Goal: Complete application form

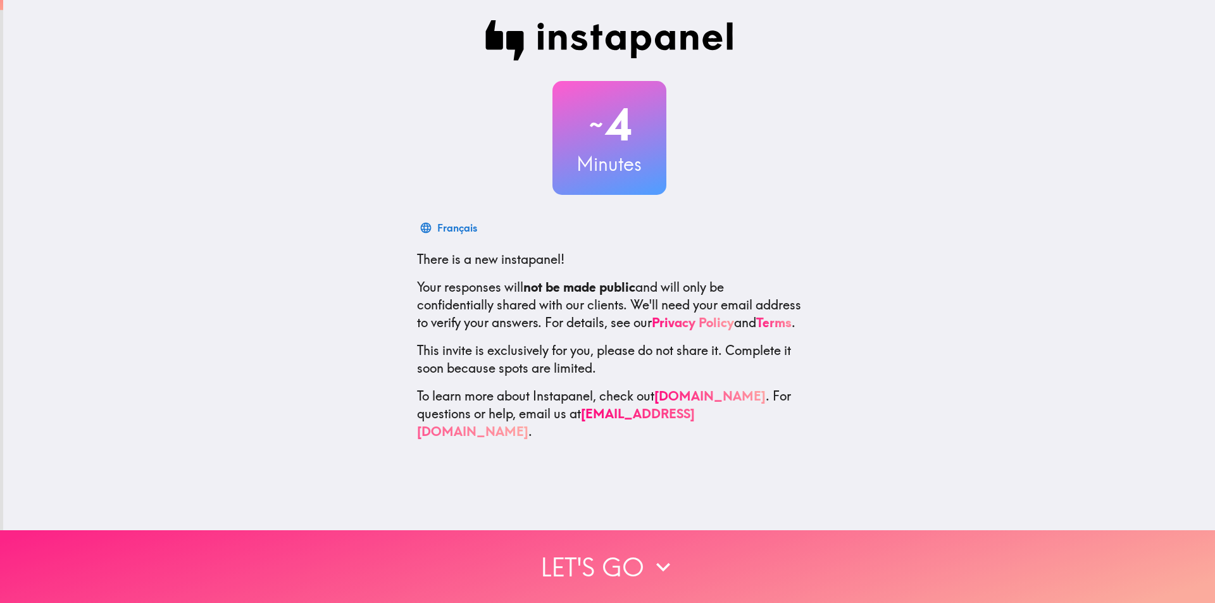
click at [641, 560] on button "Let's go" at bounding box center [607, 566] width 1215 height 73
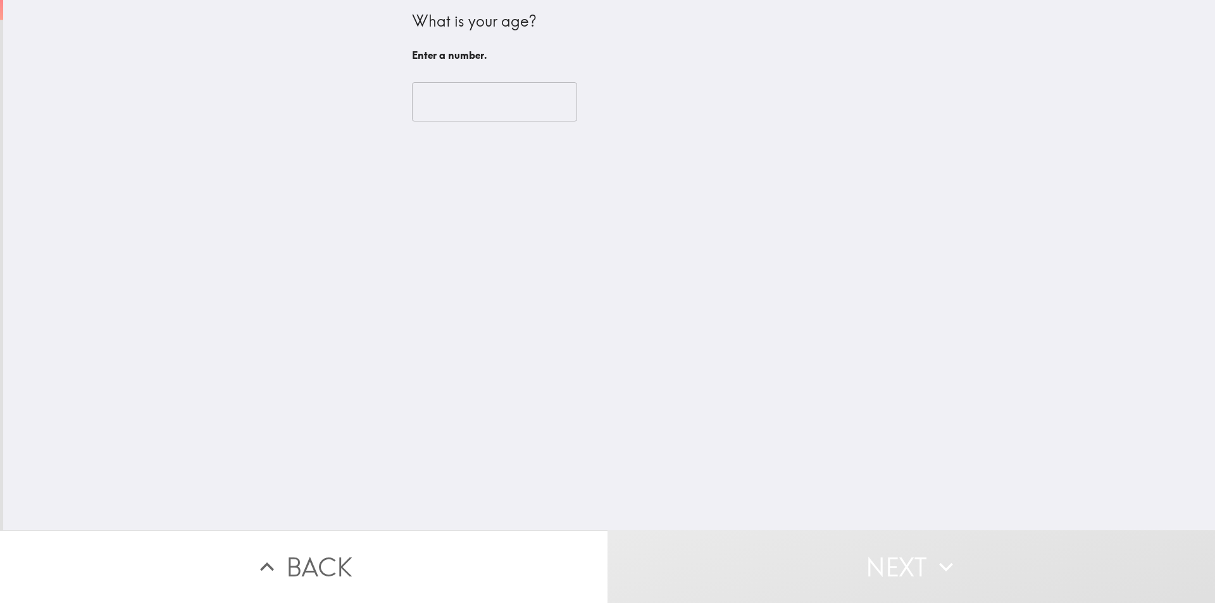
click at [453, 93] on input "number" at bounding box center [494, 101] width 165 height 39
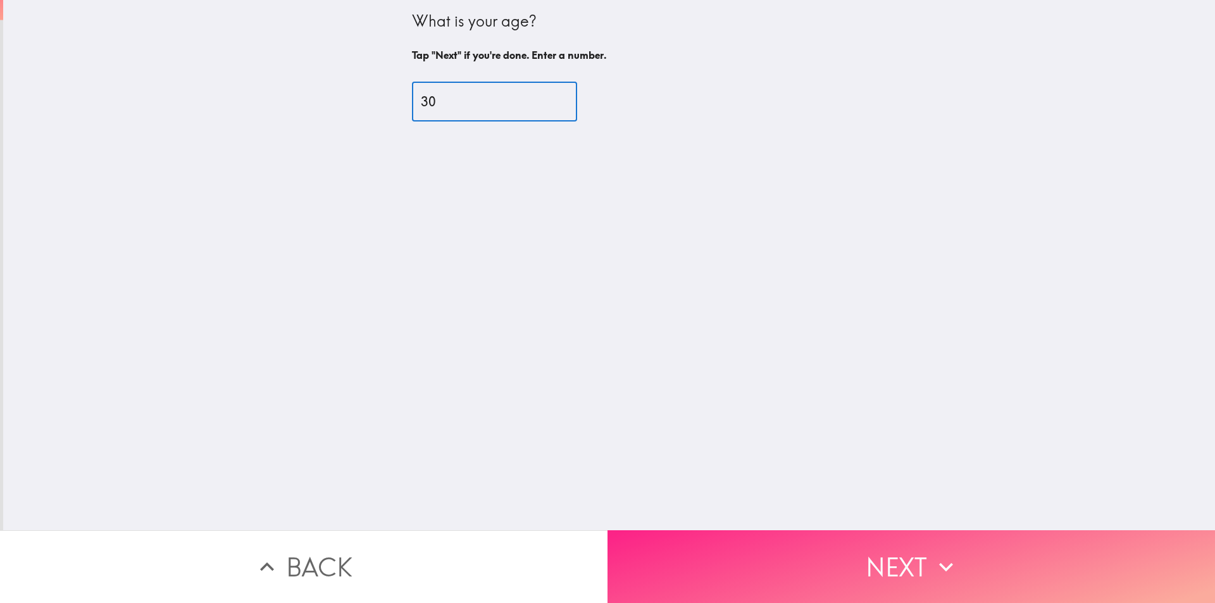
type input "30"
click at [920, 550] on button "Next" at bounding box center [910, 566] width 607 height 73
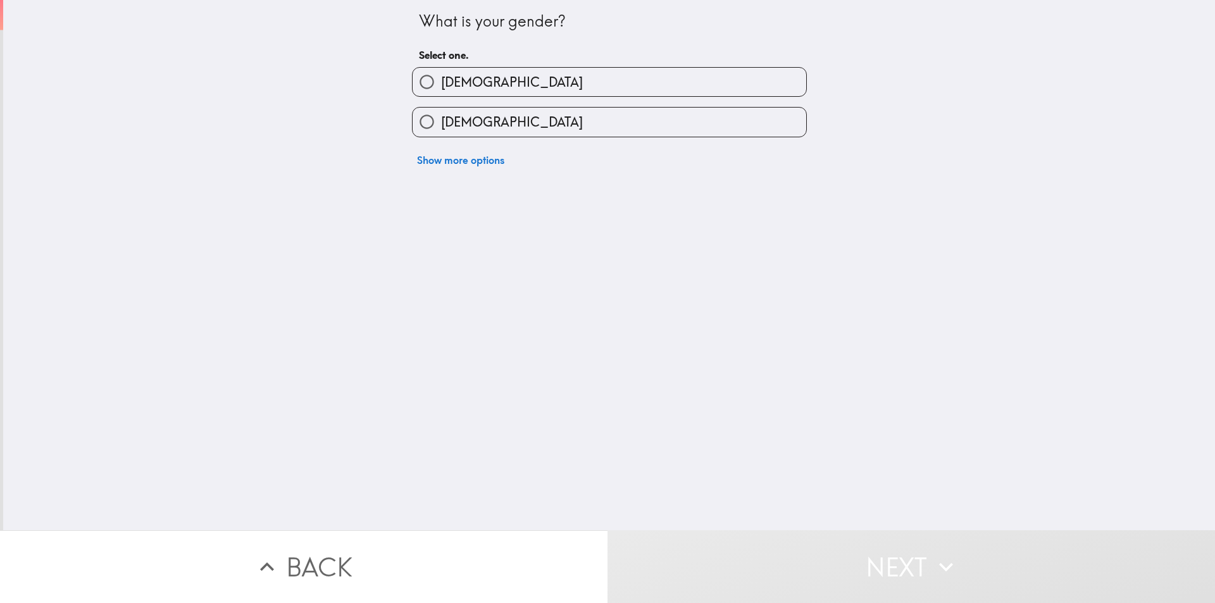
click at [425, 125] on input "[DEMOGRAPHIC_DATA]" at bounding box center [426, 122] width 28 height 28
radio input "true"
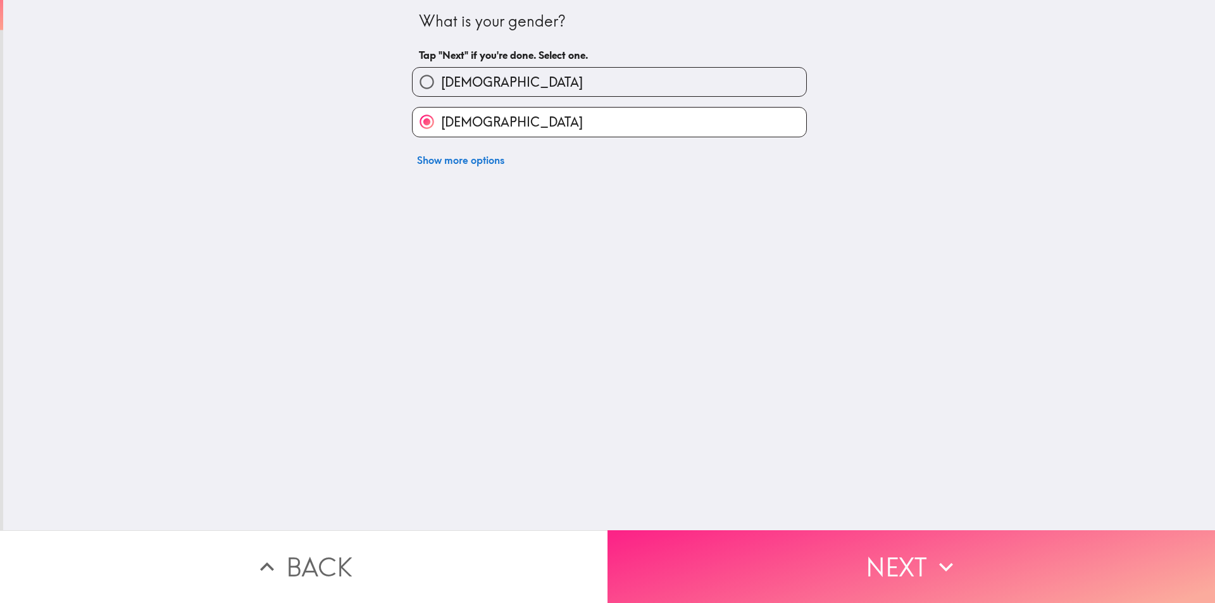
click at [893, 553] on button "Next" at bounding box center [910, 566] width 607 height 73
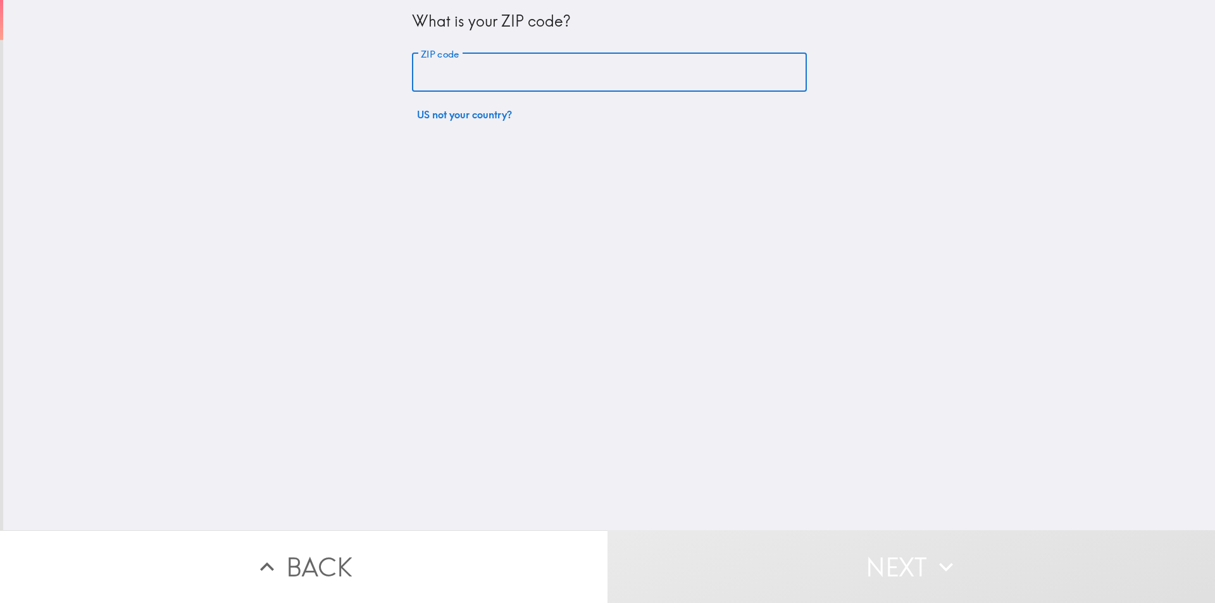
click at [487, 74] on input "ZIP code" at bounding box center [609, 72] width 395 height 39
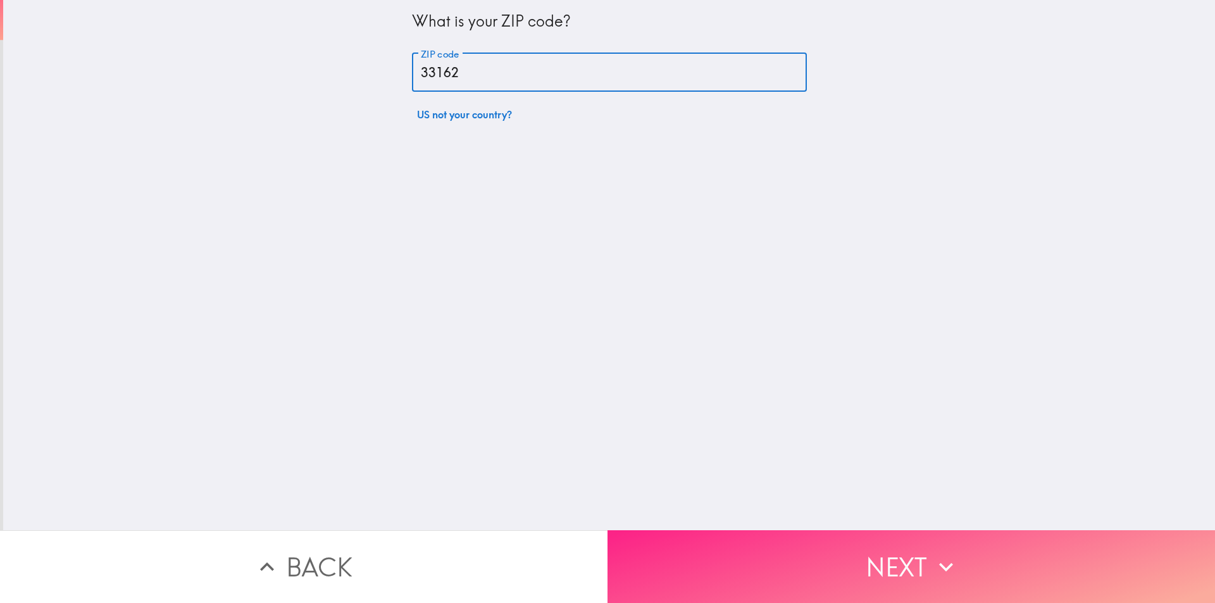
type input "33162"
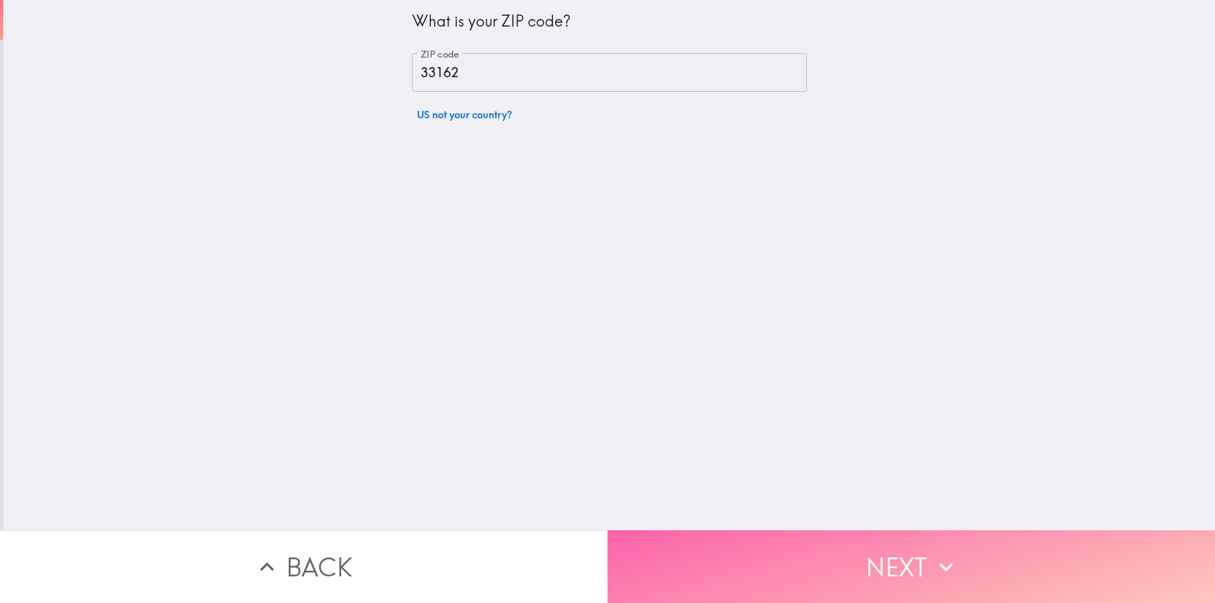
click at [885, 551] on button "Next" at bounding box center [910, 566] width 607 height 73
